Goal: Information Seeking & Learning: Learn about a topic

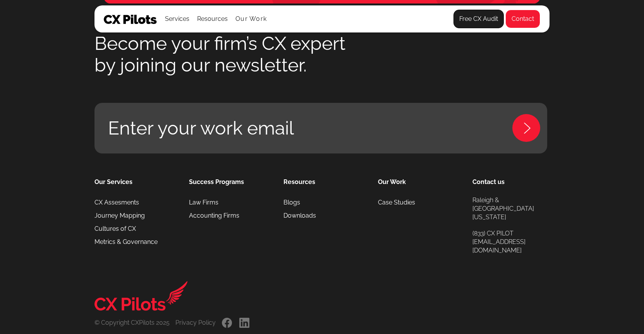
scroll to position [3607, 0]
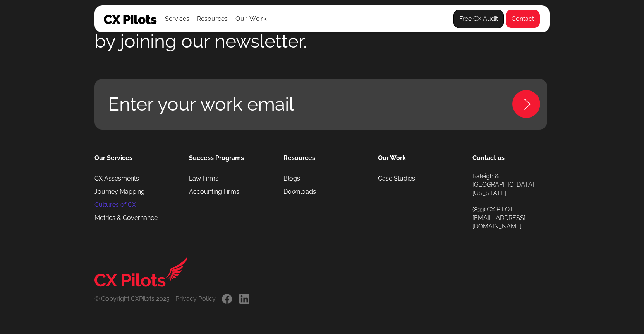
click at [108, 210] on link "Cultures of CX" at bounding box center [114, 205] width 41 height 13
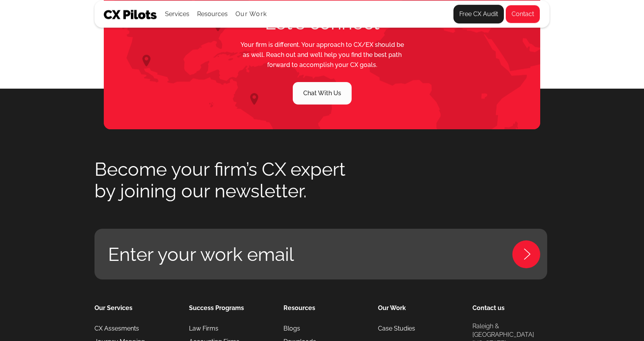
scroll to position [2034, 0]
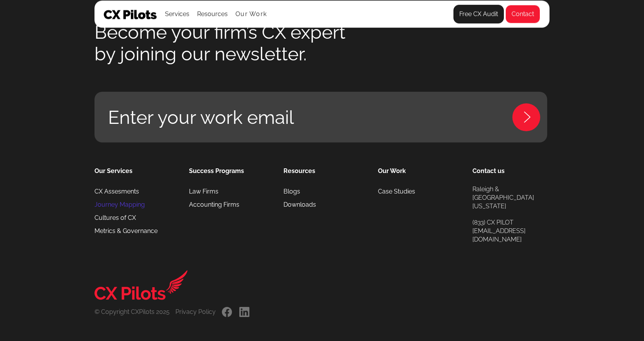
drag, startPoint x: 119, startPoint y: 204, endPoint x: 134, endPoint y: 204, distance: 15.1
click at [120, 204] on link "Journey Mapping" at bounding box center [119, 204] width 50 height 13
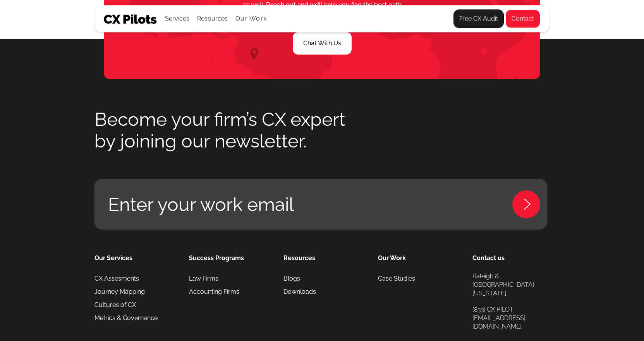
scroll to position [2007, 0]
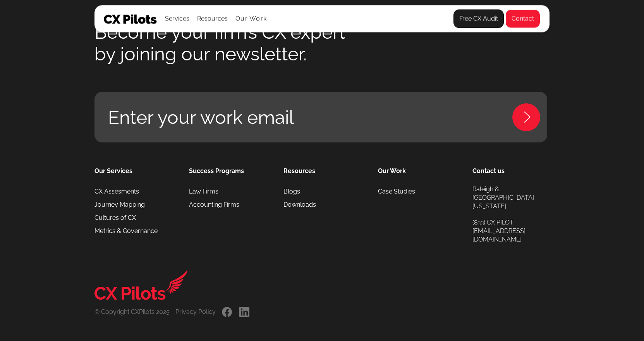
drag, startPoint x: 112, startPoint y: 229, endPoint x: 216, endPoint y: 228, distance: 104.5
click at [112, 229] on link "Metrics & Governance" at bounding box center [125, 231] width 63 height 13
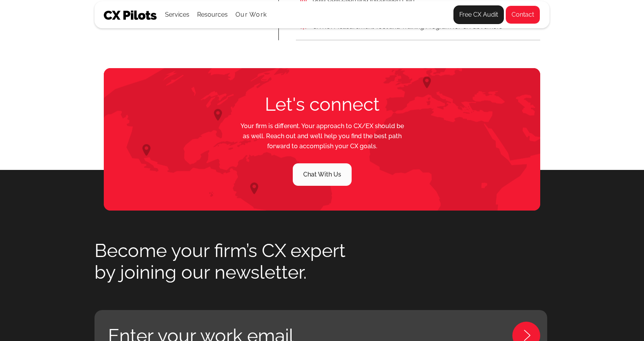
scroll to position [2076, 0]
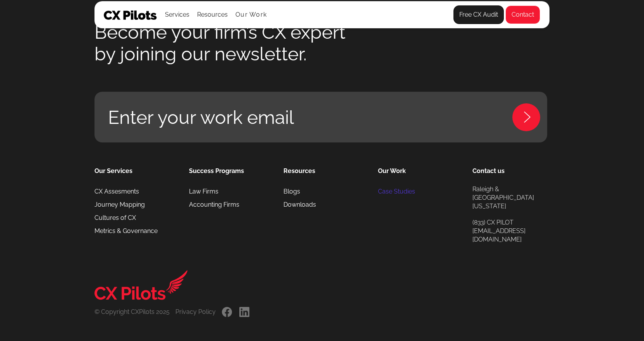
drag, startPoint x: 393, startPoint y: 190, endPoint x: 405, endPoint y: 196, distance: 13.2
click at [393, 190] on link "Case Studies" at bounding box center [396, 191] width 37 height 13
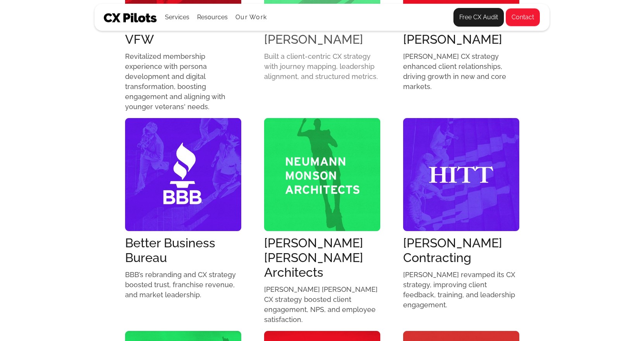
scroll to position [387, 0]
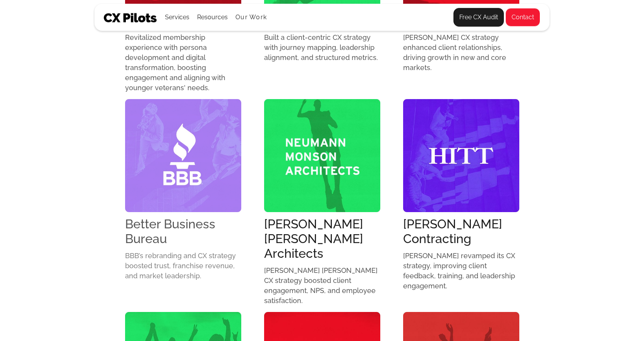
click at [182, 187] on img at bounding box center [183, 155] width 116 height 113
